Goal: Information Seeking & Learning: Learn about a topic

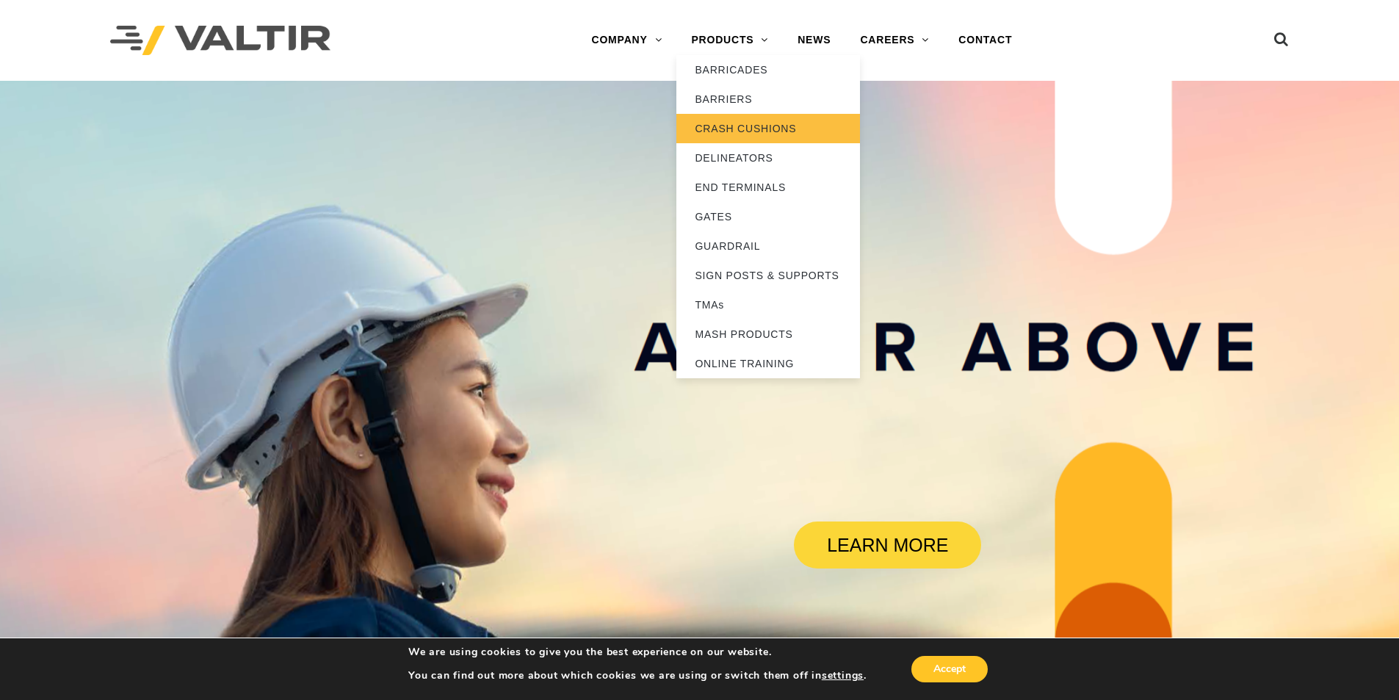
click at [746, 128] on link "CRASH CUSHIONS" at bounding box center [769, 128] width 184 height 29
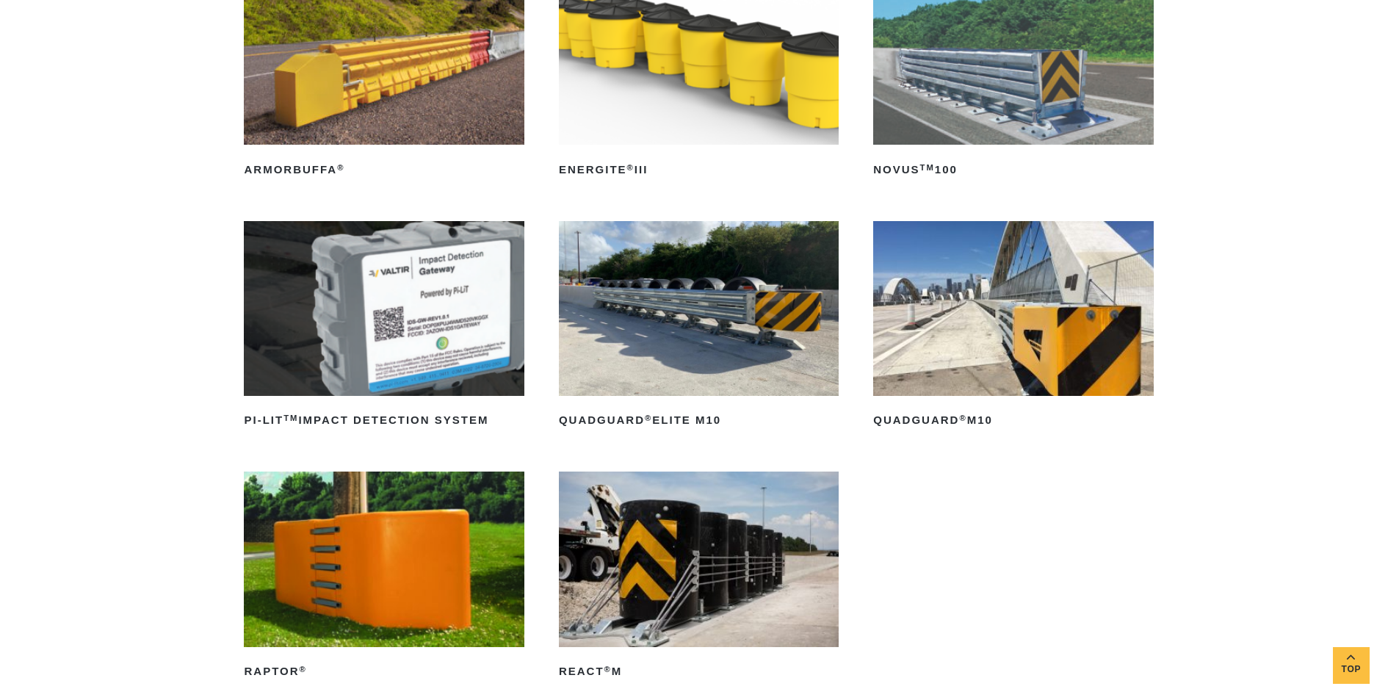
scroll to position [367, 0]
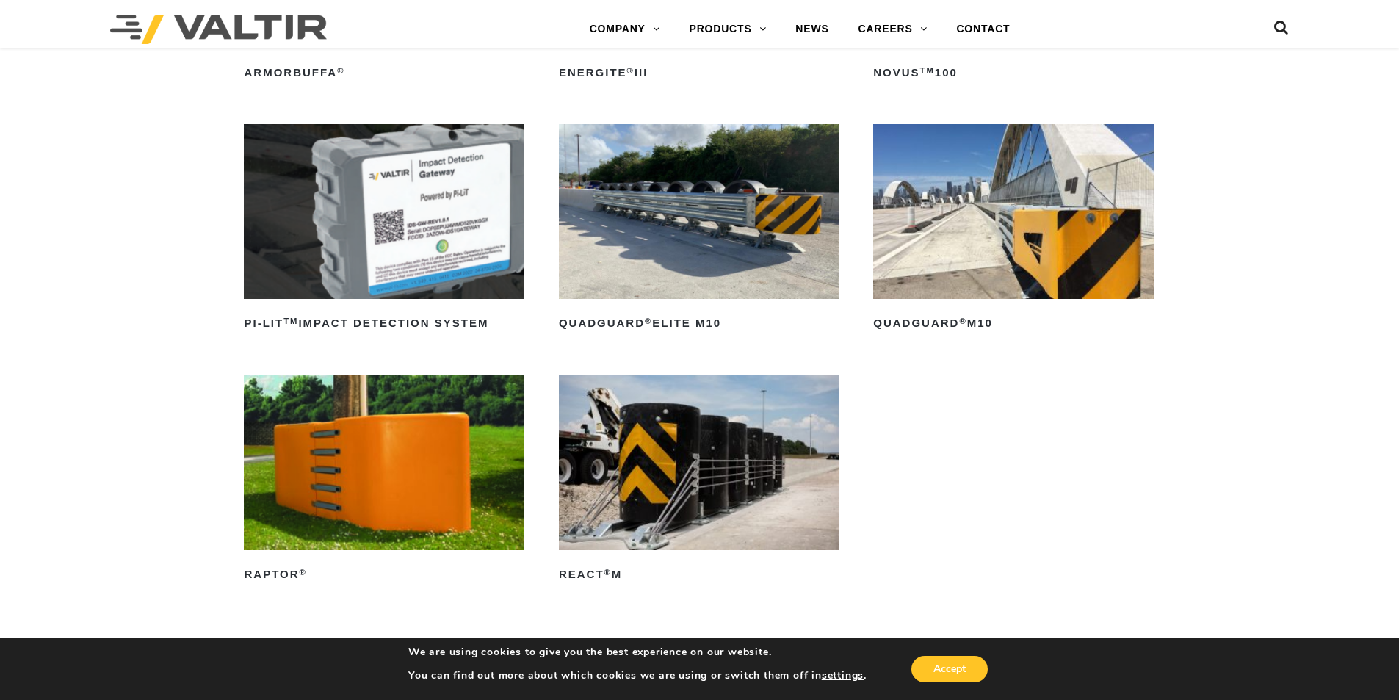
click at [969, 248] on img at bounding box center [1013, 211] width 280 height 175
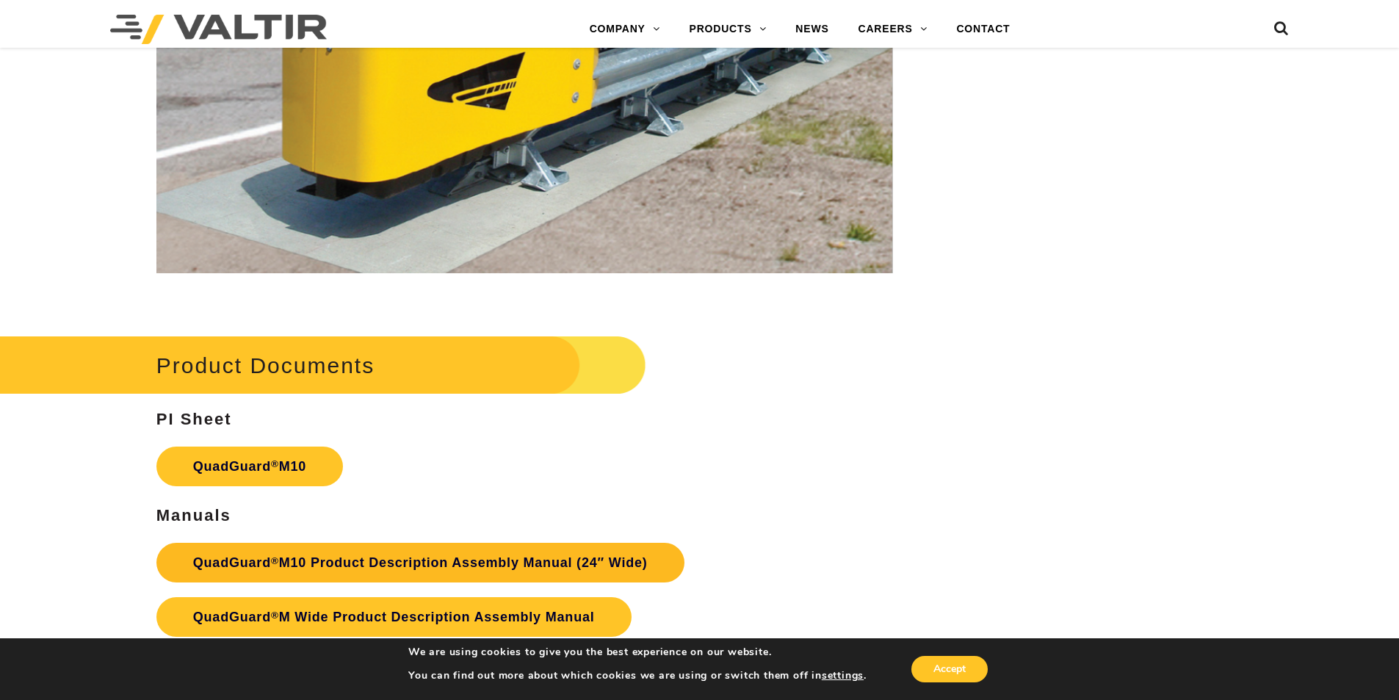
scroll to position [5362, 0]
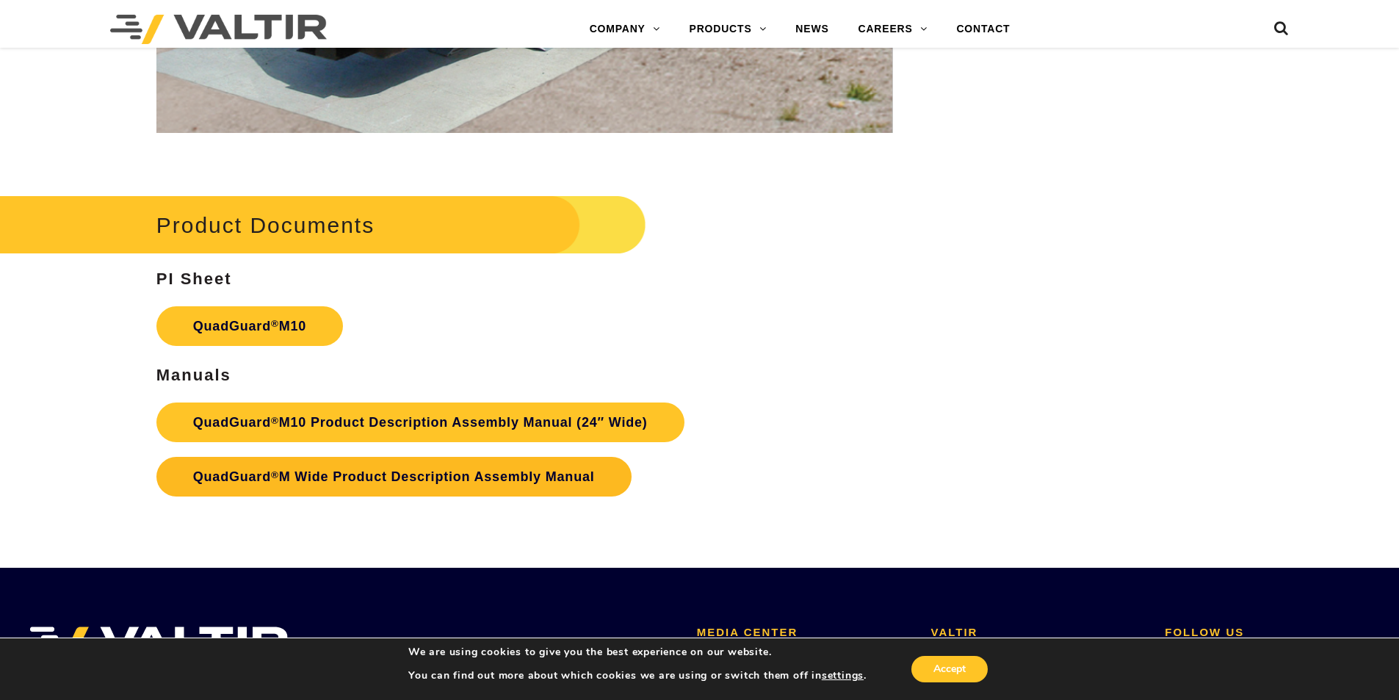
click at [367, 497] on link "QuadGuard ® M Wide Product Description Assembly Manual" at bounding box center [393, 477] width 475 height 40
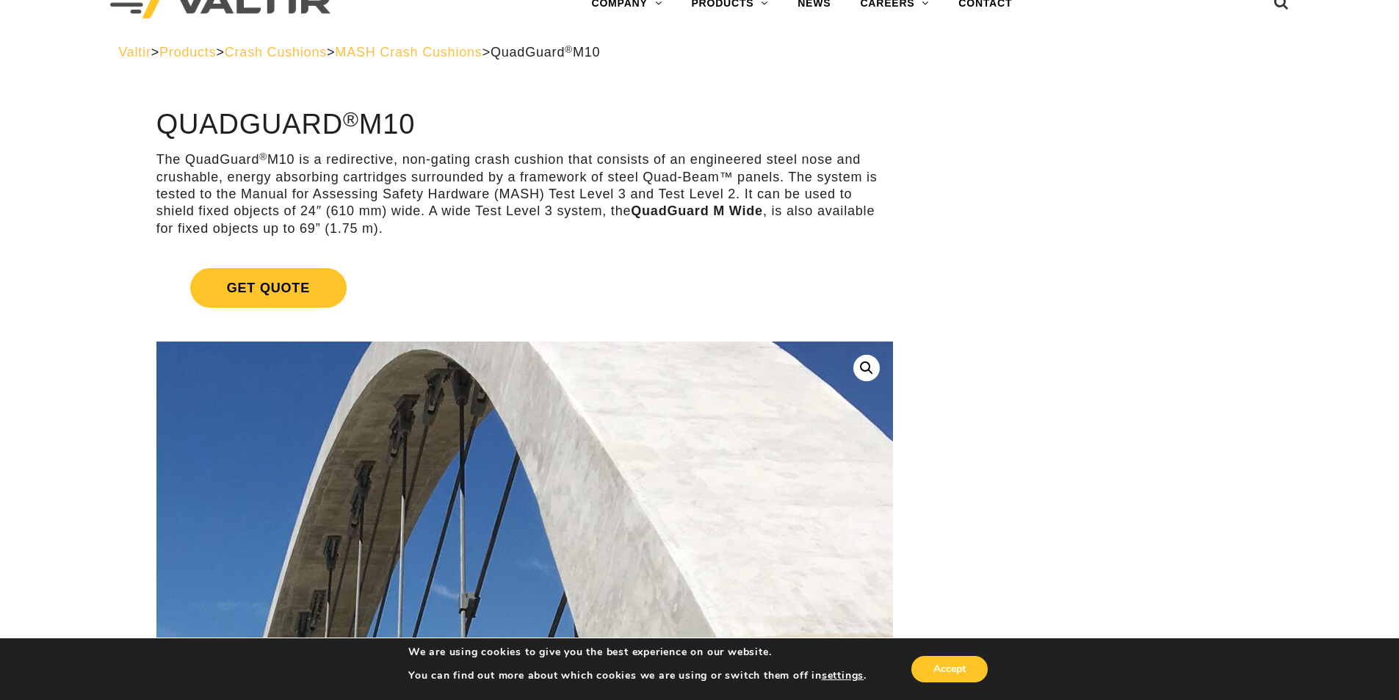
scroll to position [0, 0]
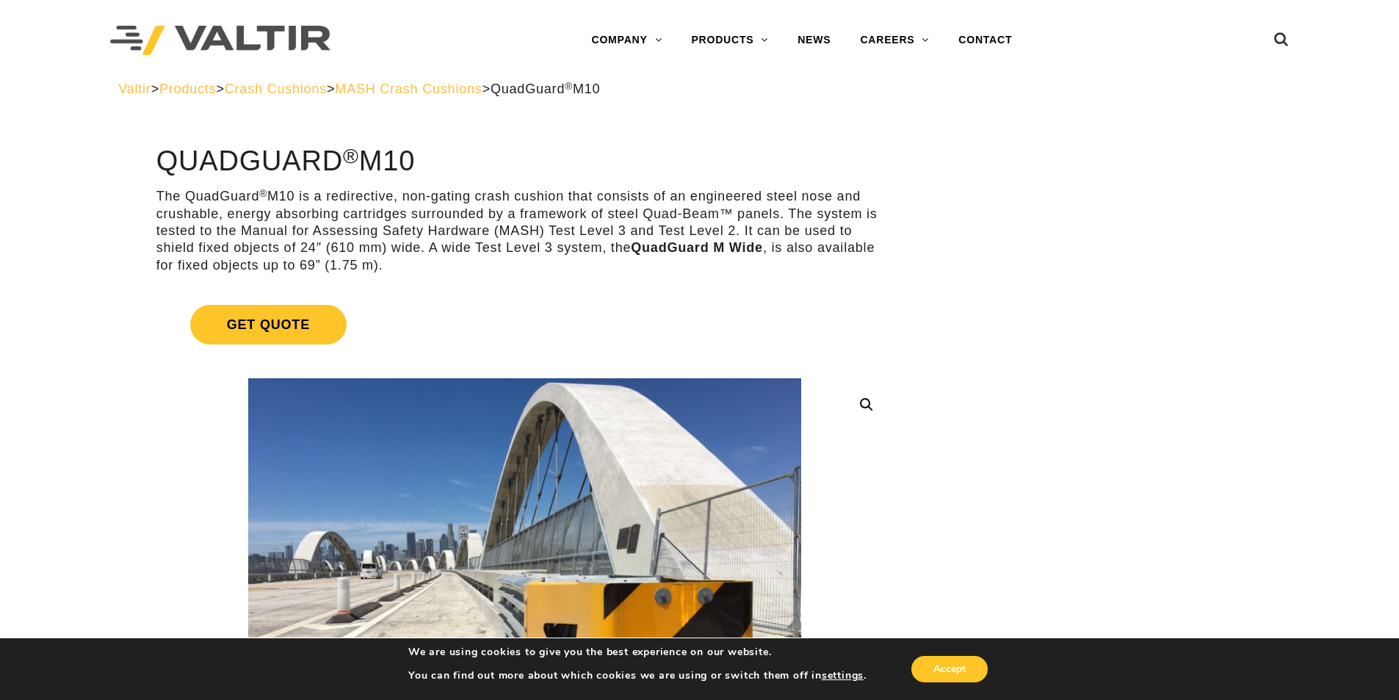
click at [482, 88] on span "MASH Crash Cushions" at bounding box center [408, 89] width 147 height 15
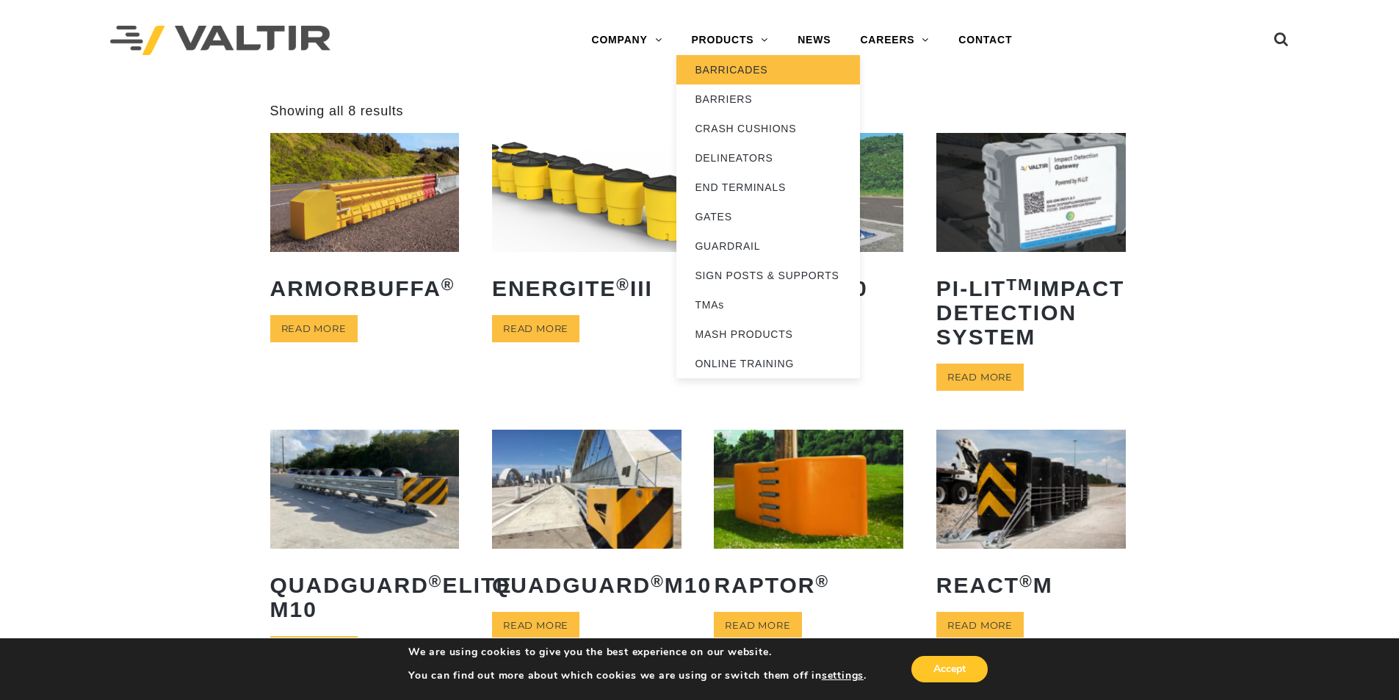
click at [750, 69] on link "BARRICADES" at bounding box center [769, 69] width 184 height 29
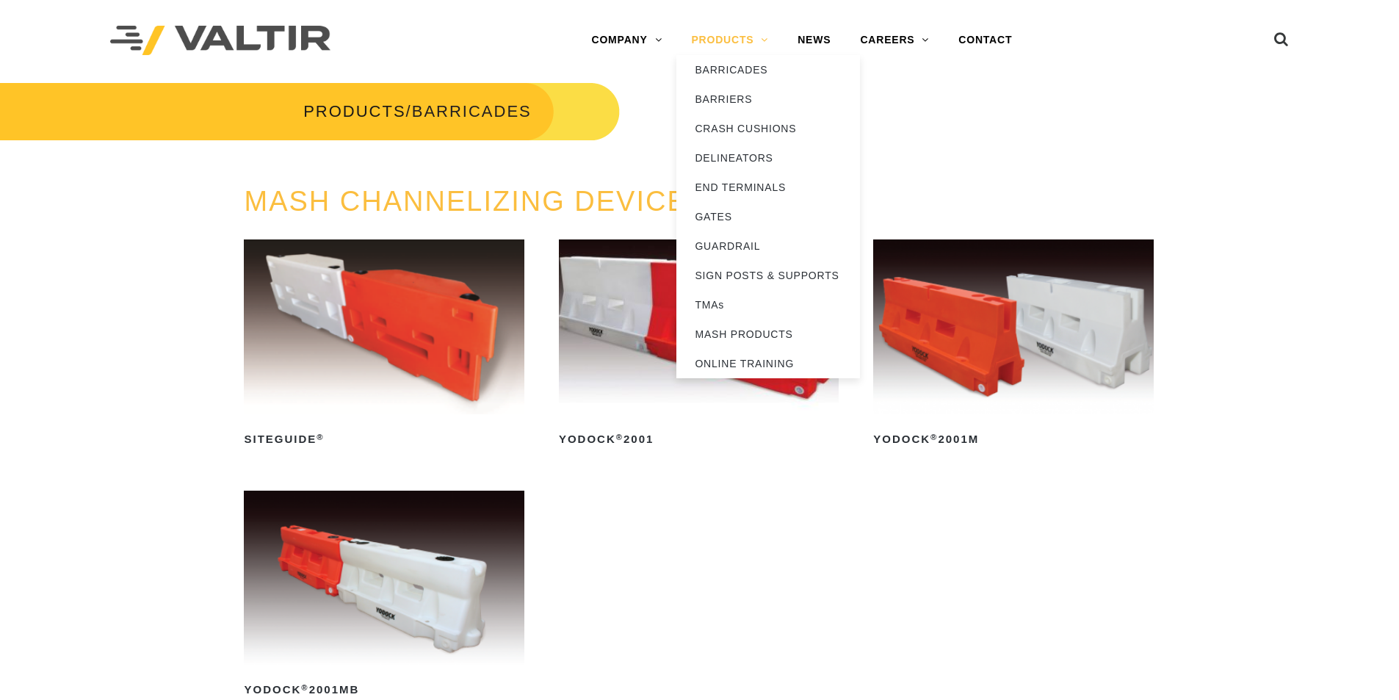
click at [751, 38] on link "PRODUCTS" at bounding box center [730, 40] width 107 height 29
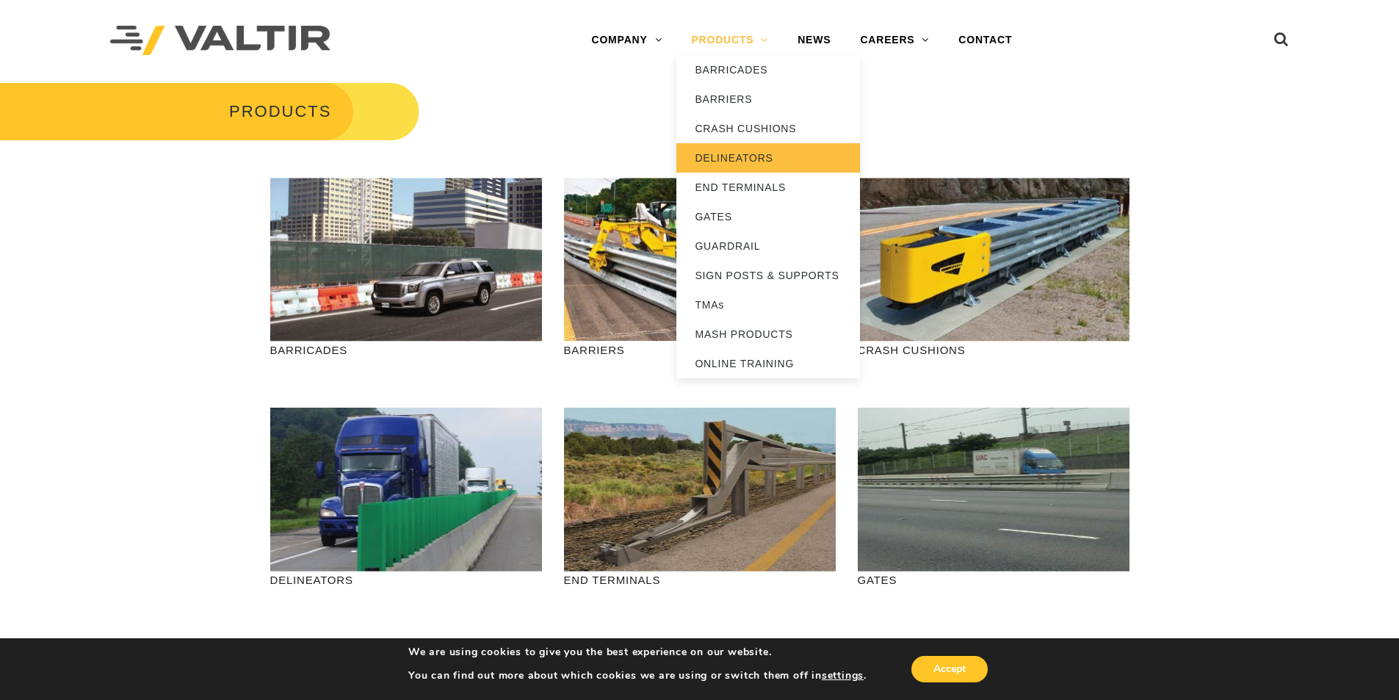
click at [732, 145] on link "DELINEATORS" at bounding box center [769, 157] width 184 height 29
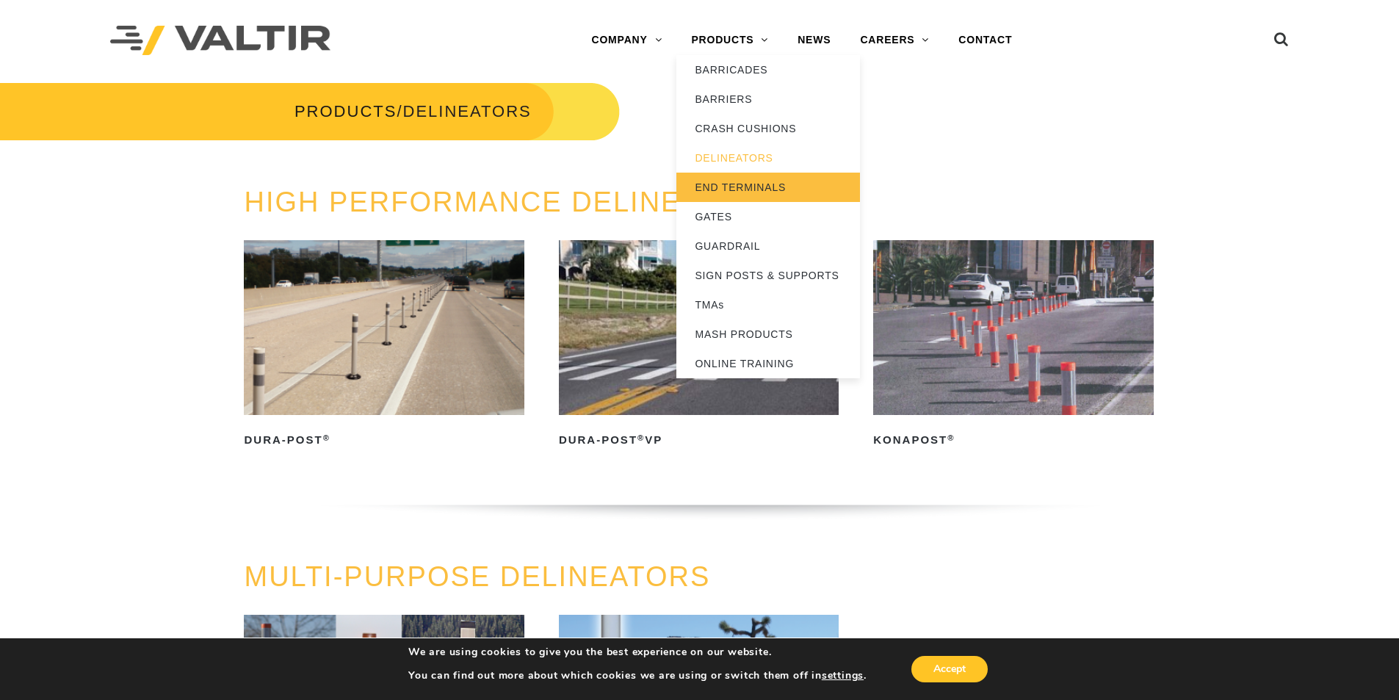
click at [732, 174] on link "END TERMINALS" at bounding box center [769, 187] width 184 height 29
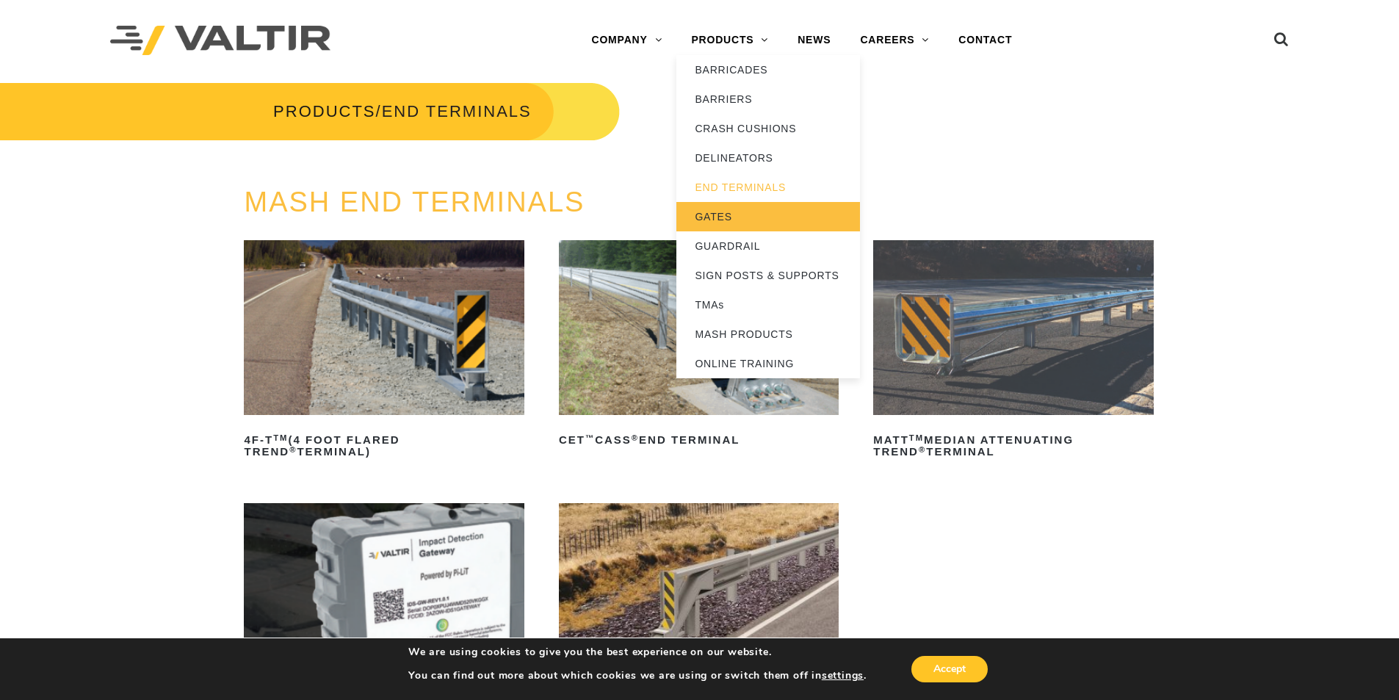
click at [759, 219] on link "GATES" at bounding box center [769, 216] width 184 height 29
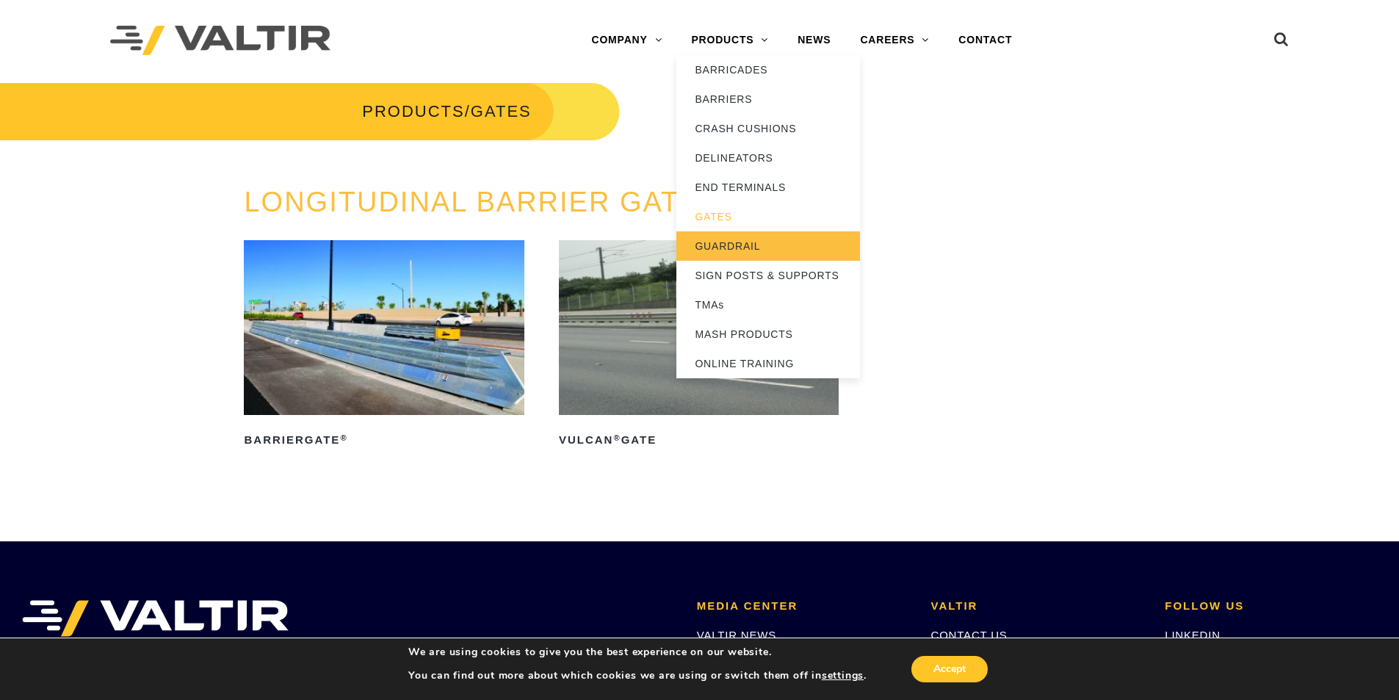
click at [725, 253] on link "GUARDRAIL" at bounding box center [769, 245] width 184 height 29
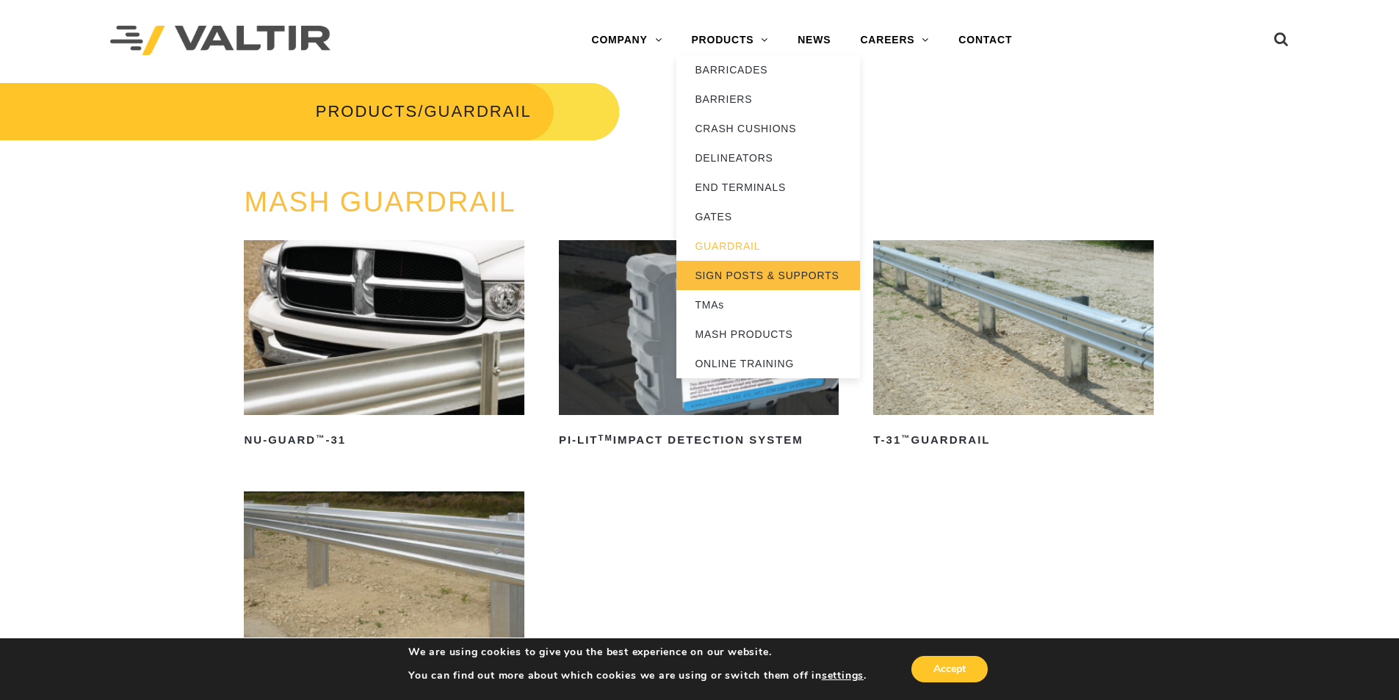
click at [738, 273] on link "SIGN POSTS & SUPPORTS" at bounding box center [769, 275] width 184 height 29
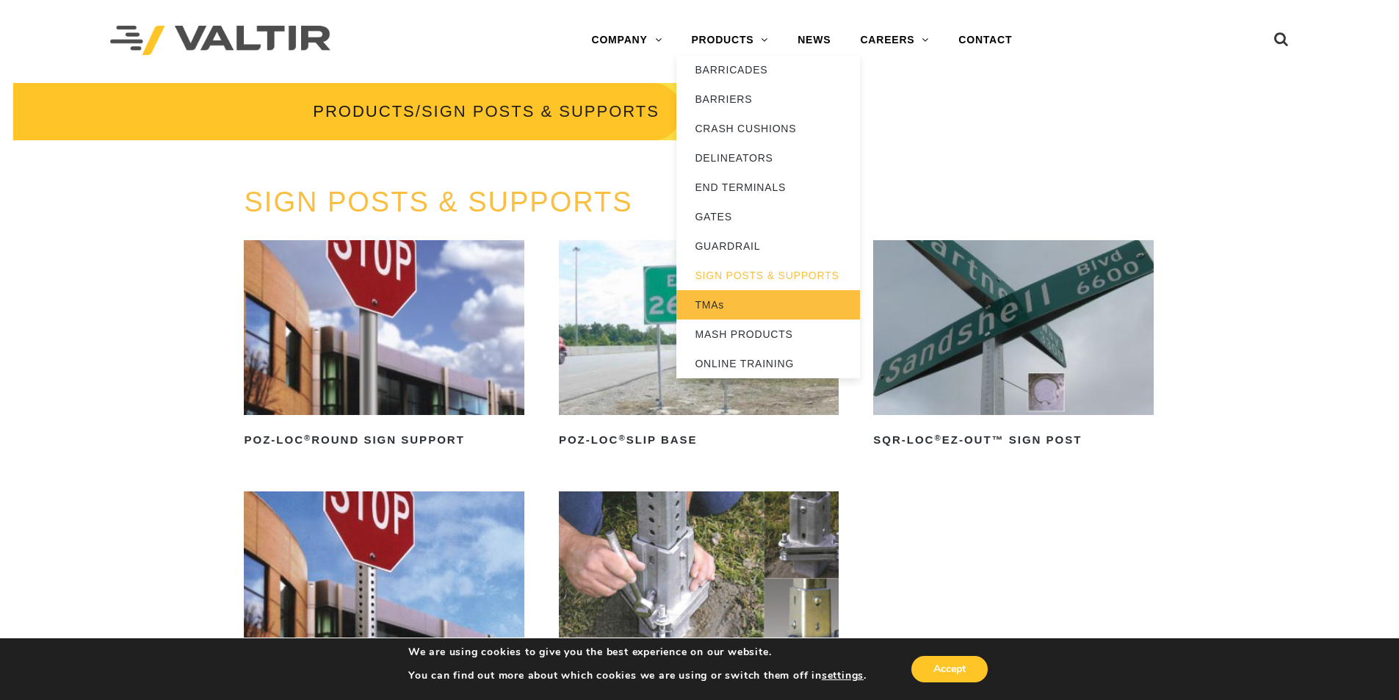
click at [731, 302] on link "TMAs" at bounding box center [769, 304] width 184 height 29
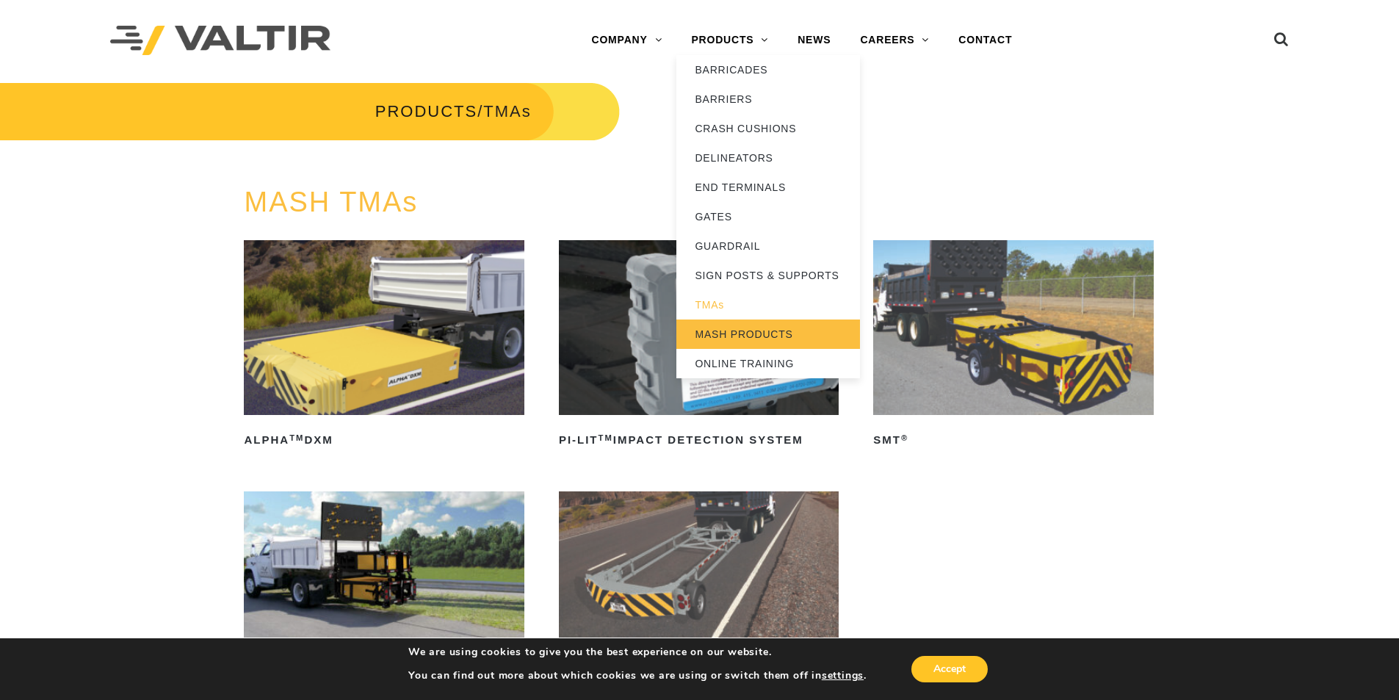
click at [724, 329] on link "MASH PRODUCTS" at bounding box center [769, 334] width 184 height 29
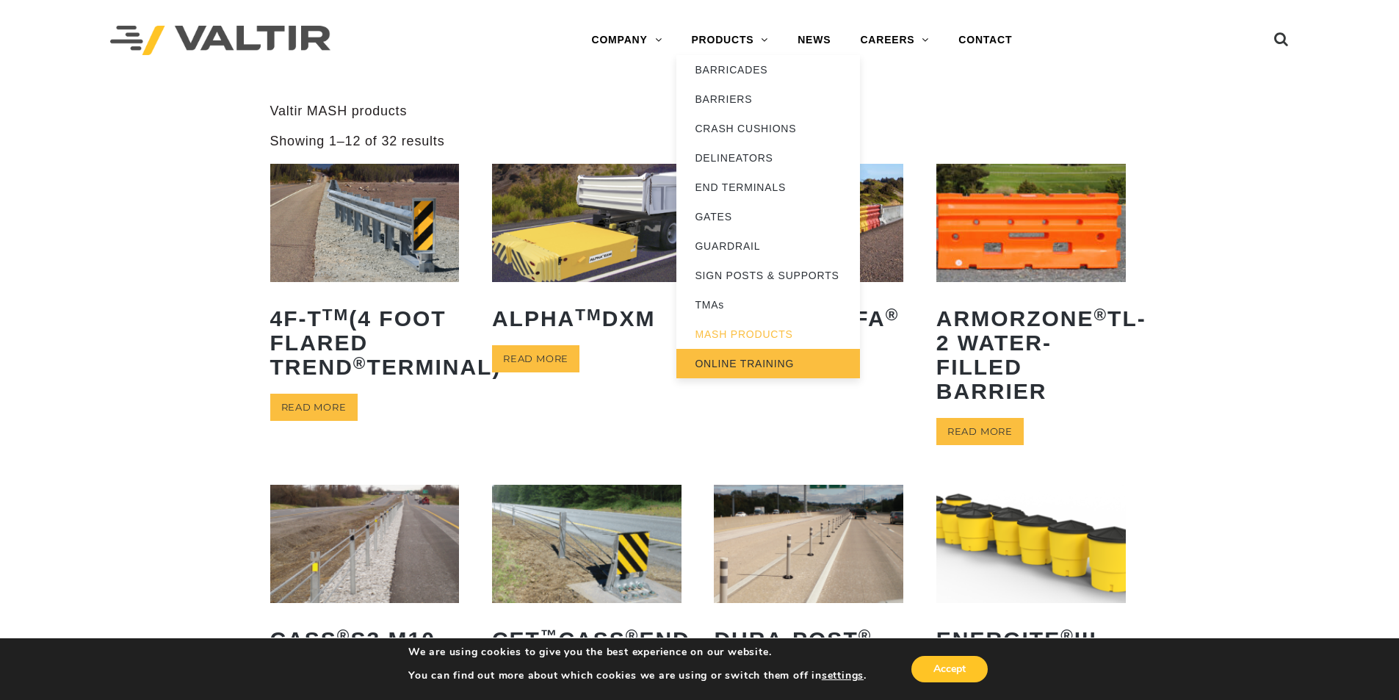
click at [759, 363] on link "ONLINE TRAINING" at bounding box center [769, 363] width 184 height 29
